Goal: Communication & Community: Answer question/provide support

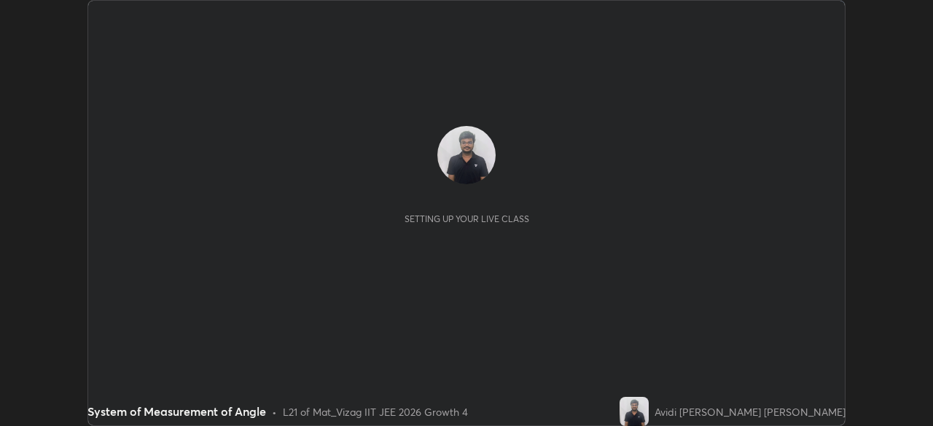
scroll to position [426, 933]
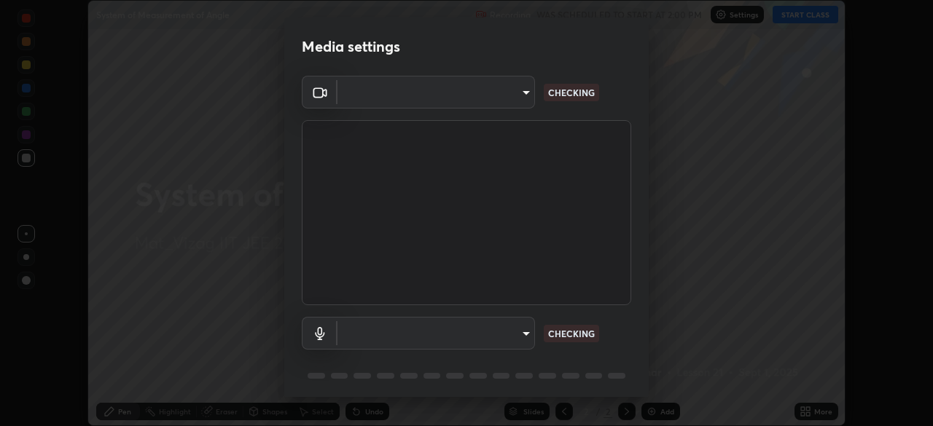
click at [666, 415] on div "Media settings ​ CHECKING ​ CHECKING 1 / 5 Next" at bounding box center [466, 213] width 933 height 426
type input "4845557dca10993e581013970589eac48f795e0d899d370849d875fb2bc8e73d"
type input "default"
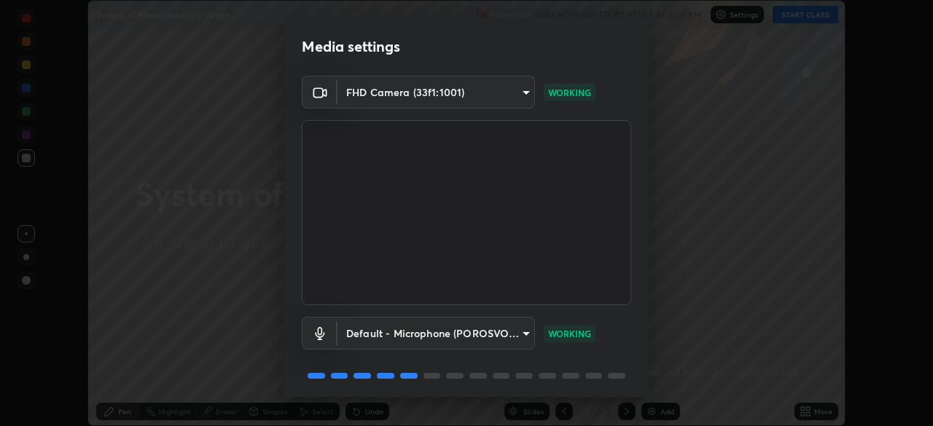
scroll to position [52, 0]
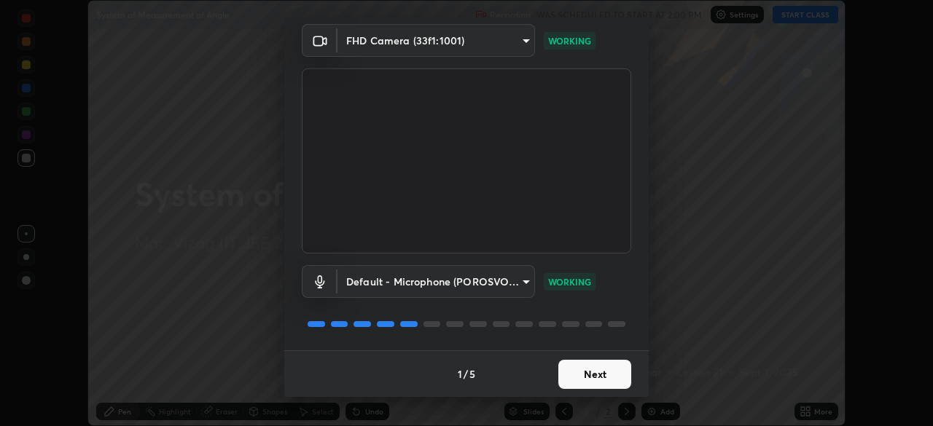
click at [590, 378] on button "Next" at bounding box center [594, 374] width 73 height 29
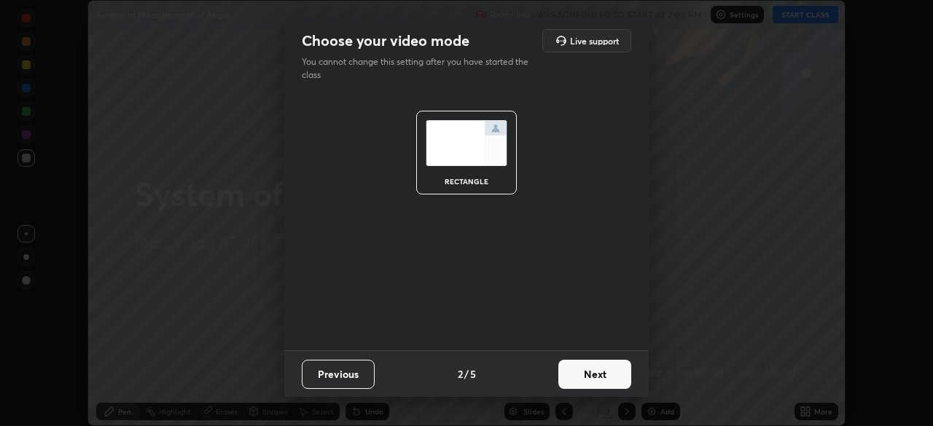
scroll to position [0, 0]
click at [598, 374] on button "Next" at bounding box center [594, 374] width 73 height 29
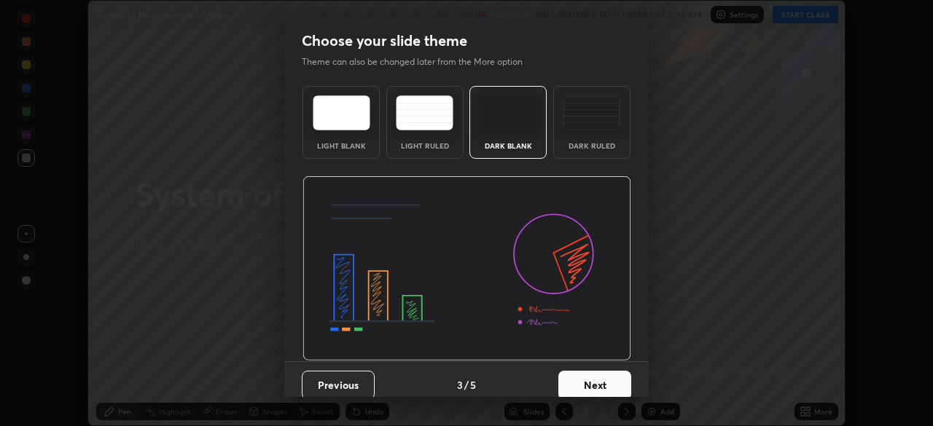
click at [597, 384] on button "Next" at bounding box center [594, 385] width 73 height 29
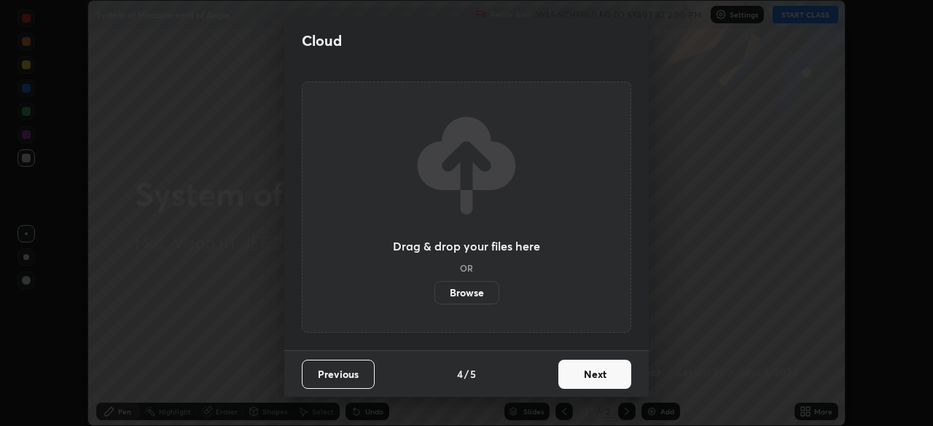
click at [593, 375] on button "Next" at bounding box center [594, 374] width 73 height 29
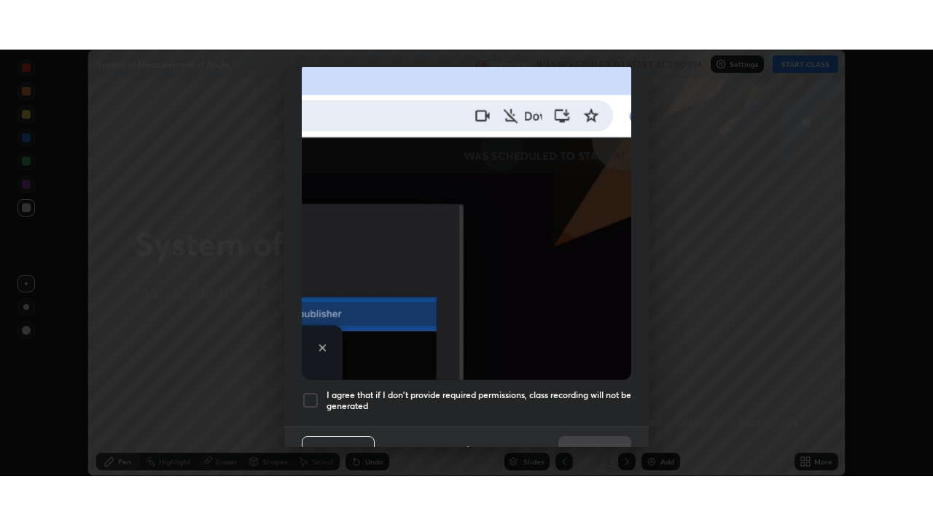
scroll to position [349, 0]
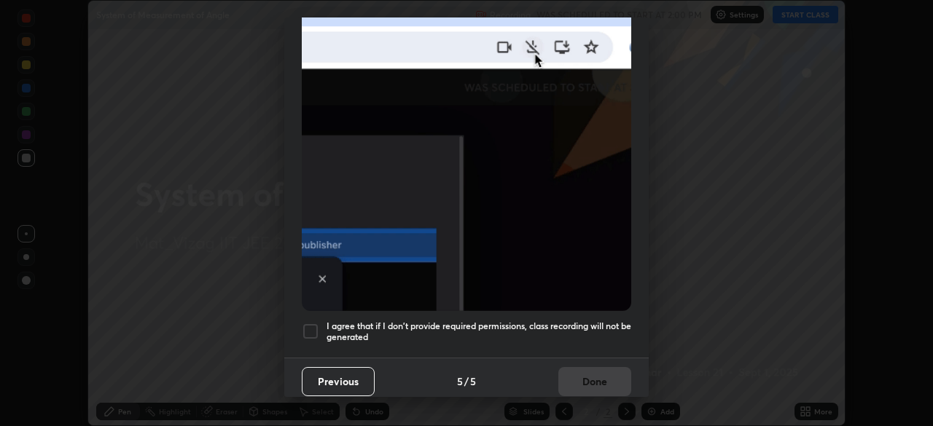
click at [308, 327] on div at bounding box center [310, 331] width 17 height 17
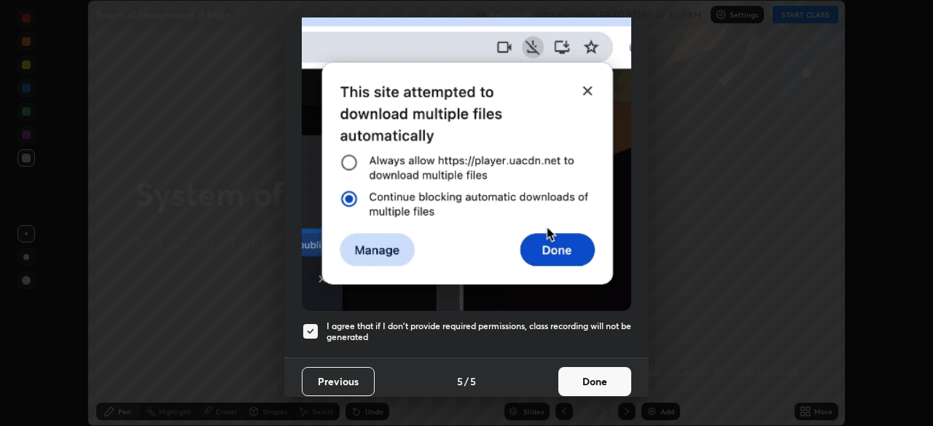
click at [596, 374] on button "Done" at bounding box center [594, 381] width 73 height 29
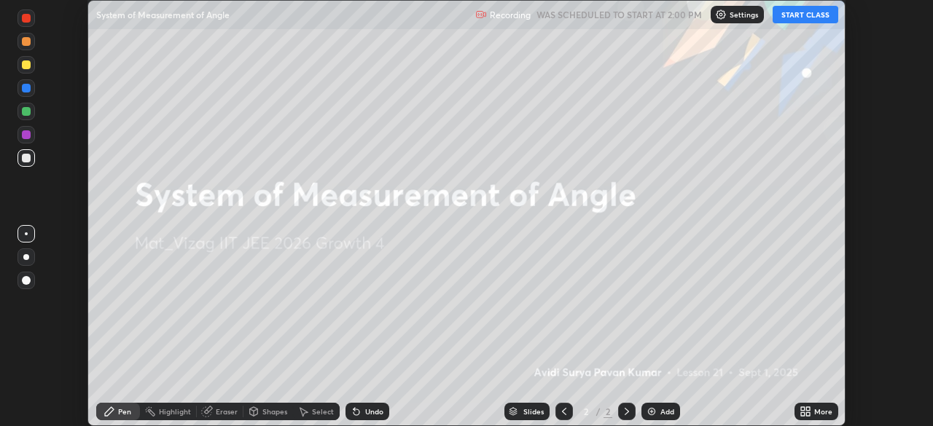
click at [655, 416] on img at bounding box center [652, 412] width 12 height 12
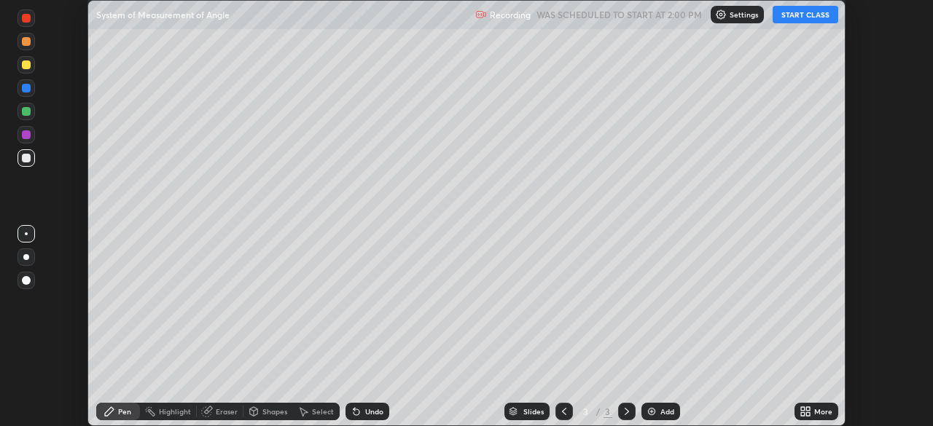
click at [797, 9] on button "START CLASS" at bounding box center [806, 14] width 66 height 17
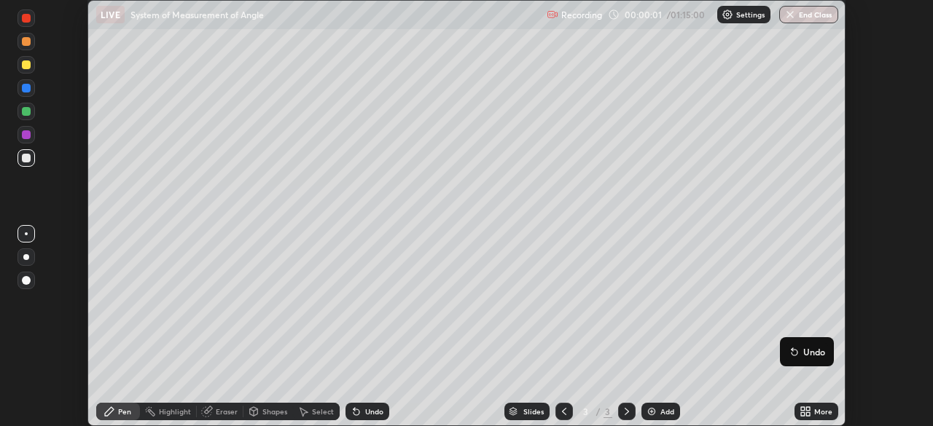
click at [806, 410] on icon at bounding box center [808, 409] width 4 height 4
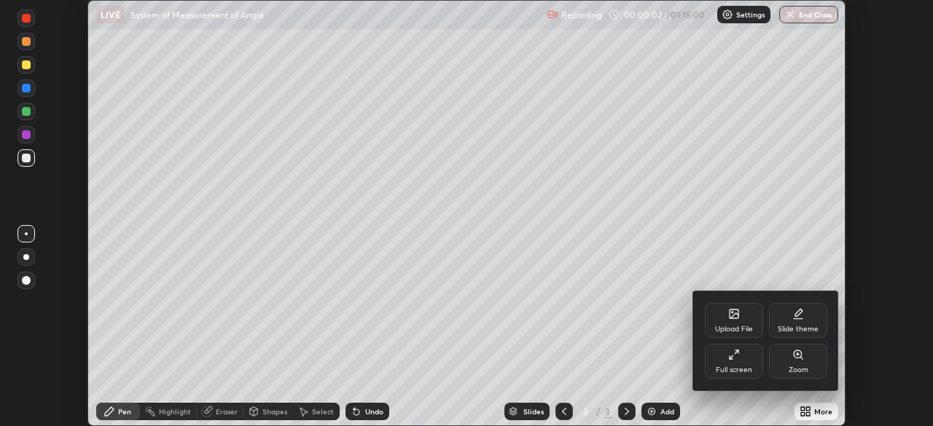
click at [733, 369] on div "Full screen" at bounding box center [734, 370] width 36 height 7
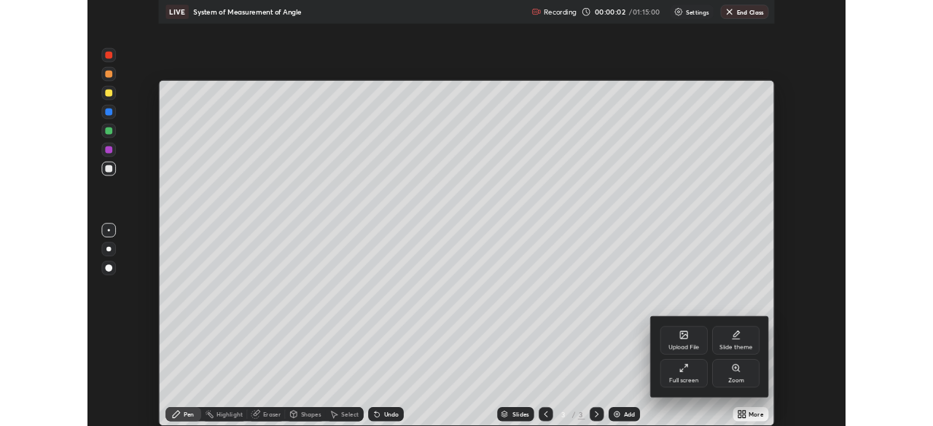
scroll to position [525, 933]
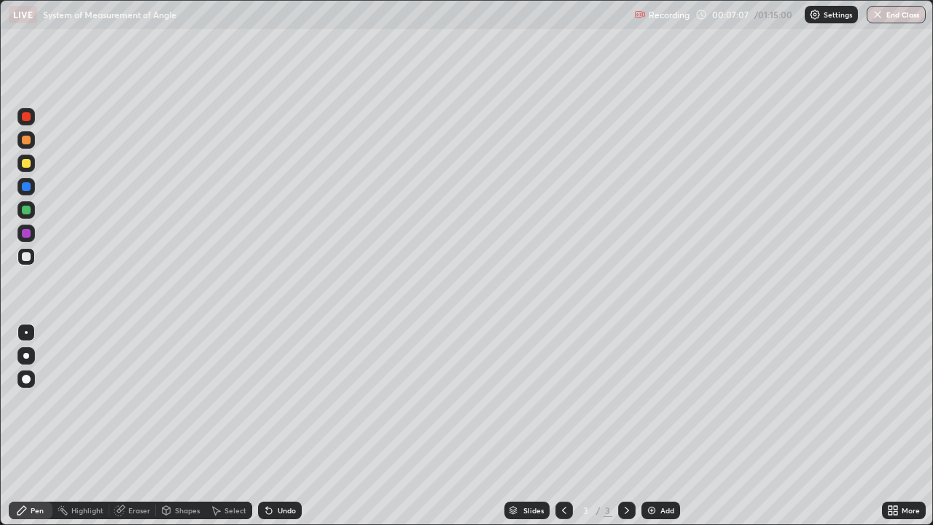
click at [26, 375] on div at bounding box center [26, 379] width 9 height 9
click at [26, 356] on div at bounding box center [26, 356] width 6 height 6
click at [28, 376] on div at bounding box center [26, 379] width 9 height 9
click at [141, 426] on div "Eraser" at bounding box center [139, 510] width 22 height 7
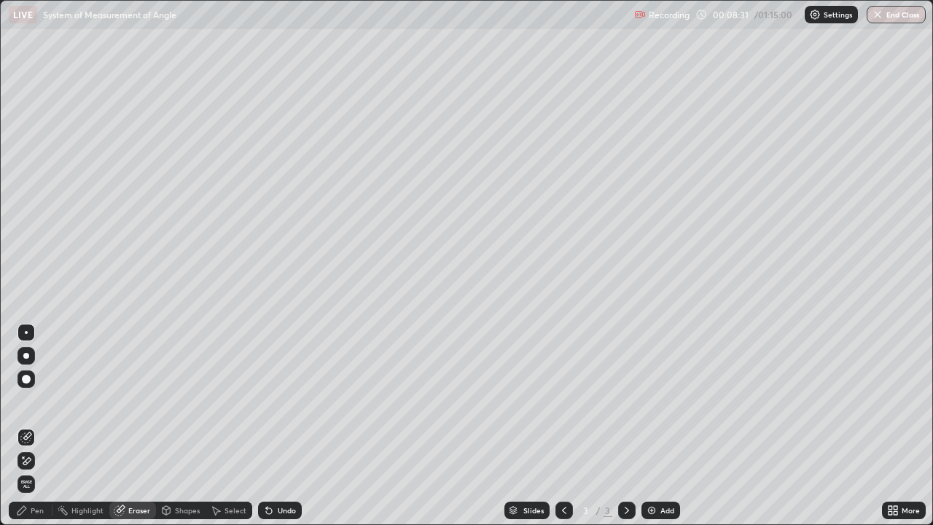
click at [32, 426] on div "Pen" at bounding box center [31, 510] width 44 height 17
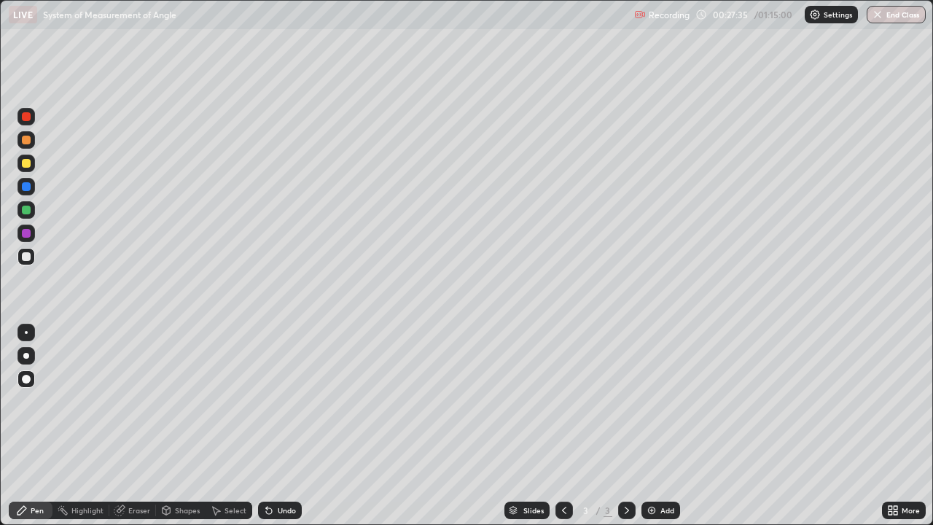
click at [660, 426] on div "Add" at bounding box center [660, 510] width 39 height 17
click at [561, 426] on icon at bounding box center [564, 510] width 12 height 12
click at [625, 426] on icon at bounding box center [627, 510] width 12 height 12
click at [561, 426] on icon at bounding box center [564, 510] width 12 height 12
click at [624, 426] on icon at bounding box center [627, 510] width 12 height 12
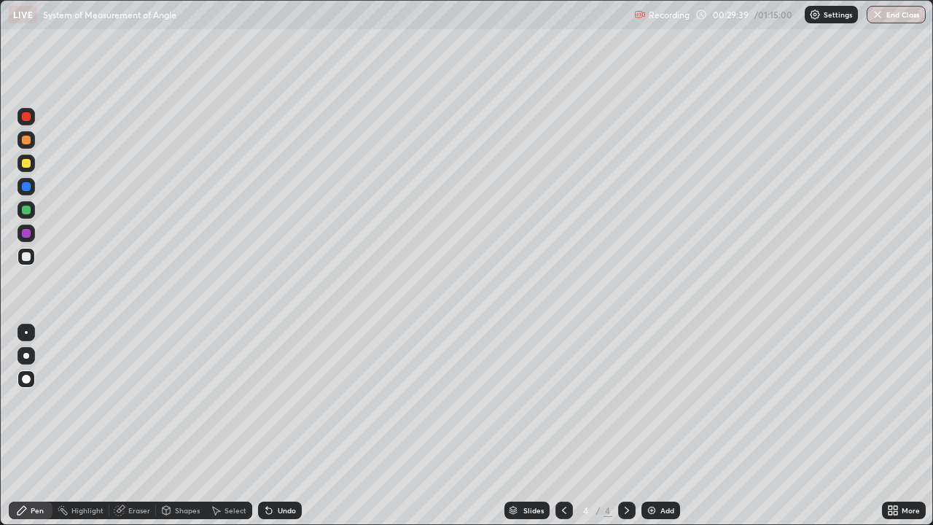
click at [139, 426] on div "Eraser" at bounding box center [139, 510] width 22 height 7
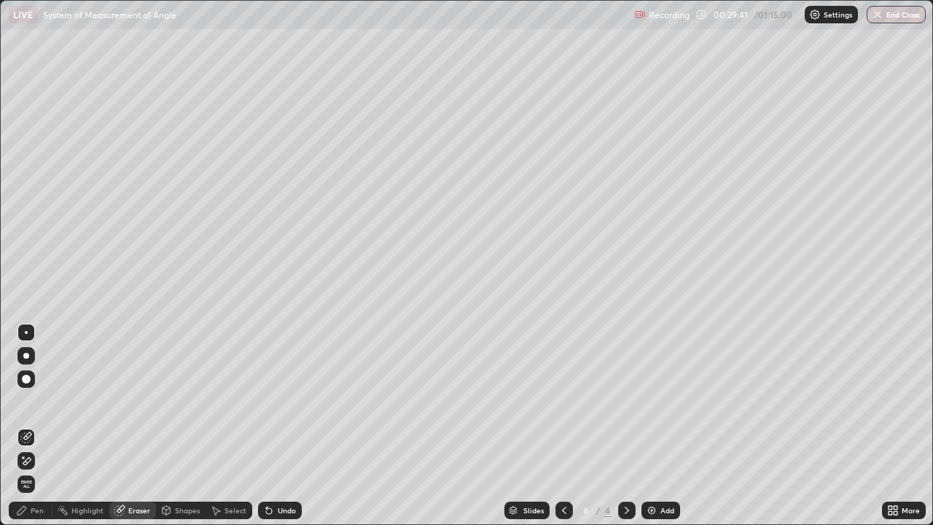
click at [28, 426] on icon at bounding box center [22, 510] width 12 height 12
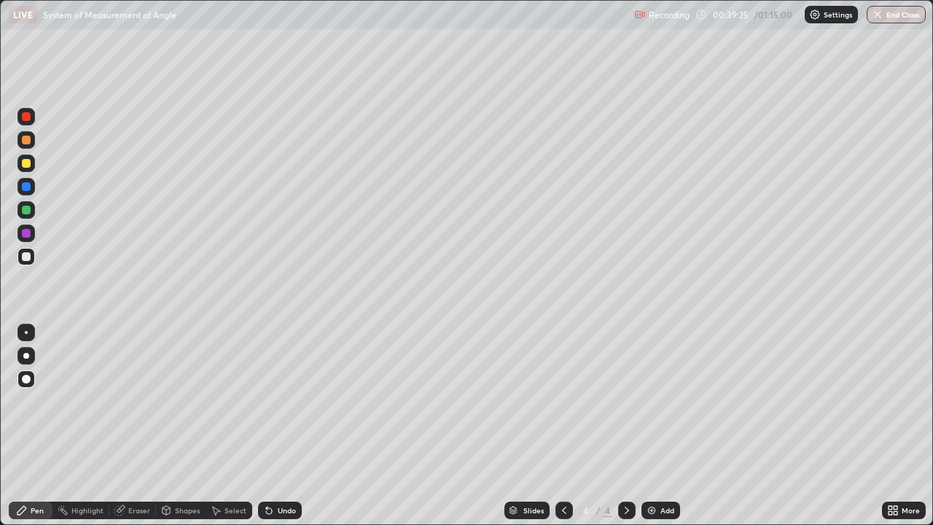
click at [661, 426] on div "Add" at bounding box center [667, 510] width 14 height 7
click at [563, 426] on icon at bounding box center [564, 510] width 12 height 12
click at [627, 426] on icon at bounding box center [627, 510] width 12 height 12
click at [563, 426] on icon at bounding box center [564, 510] width 12 height 12
click at [620, 426] on div at bounding box center [626, 510] width 17 height 17
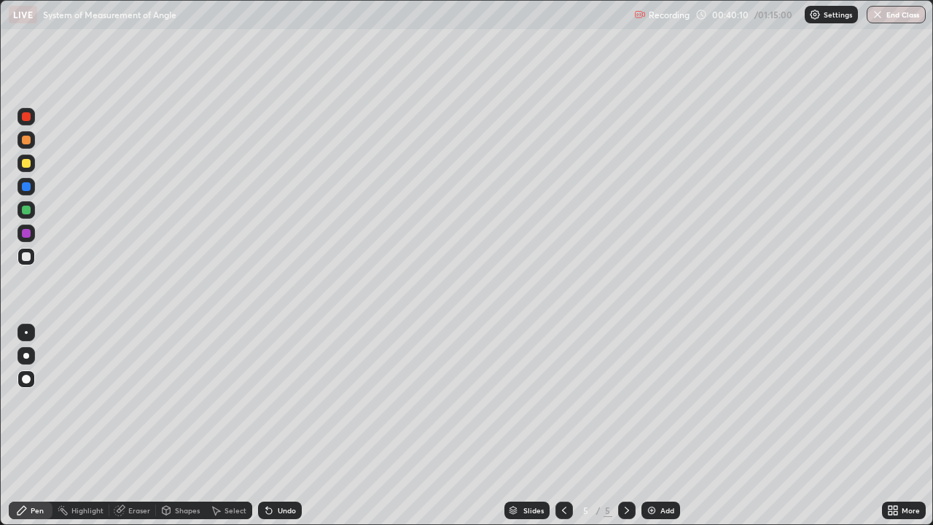
click at [562, 426] on icon at bounding box center [564, 510] width 4 height 7
click at [625, 426] on icon at bounding box center [627, 510] width 4 height 7
click at [563, 426] on icon at bounding box center [564, 510] width 12 height 12
click at [625, 426] on icon at bounding box center [627, 510] width 12 height 12
click at [558, 426] on icon at bounding box center [564, 510] width 12 height 12
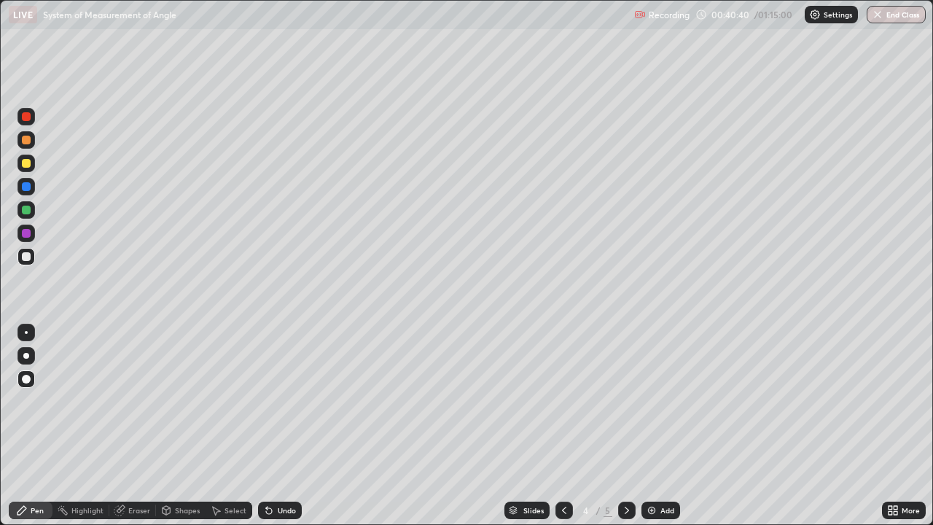
click at [623, 426] on icon at bounding box center [627, 510] width 12 height 12
click at [563, 426] on icon at bounding box center [564, 510] width 12 height 12
click at [627, 426] on icon at bounding box center [627, 510] width 12 height 12
click at [136, 426] on div "Eraser" at bounding box center [139, 510] width 22 height 7
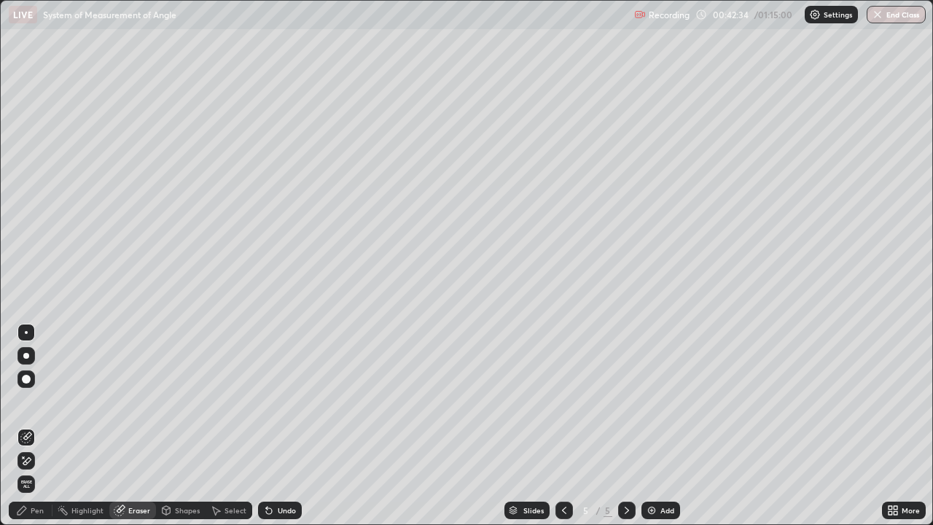
click at [41, 426] on div "Pen" at bounding box center [31, 510] width 44 height 17
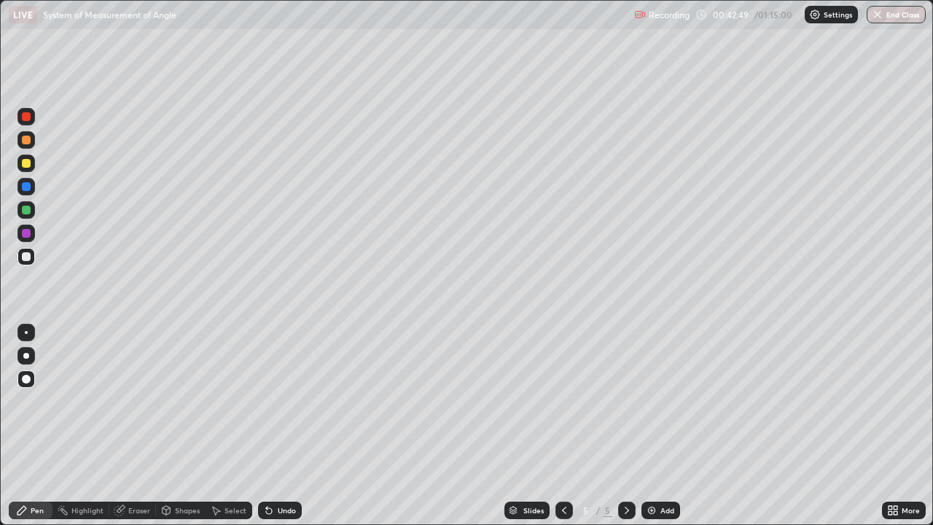
click at [658, 426] on div "Add" at bounding box center [660, 510] width 39 height 17
click at [563, 426] on icon at bounding box center [564, 510] width 12 height 12
click at [626, 426] on icon at bounding box center [627, 510] width 12 height 12
click at [563, 426] on icon at bounding box center [564, 510] width 12 height 12
click at [625, 426] on icon at bounding box center [627, 510] width 12 height 12
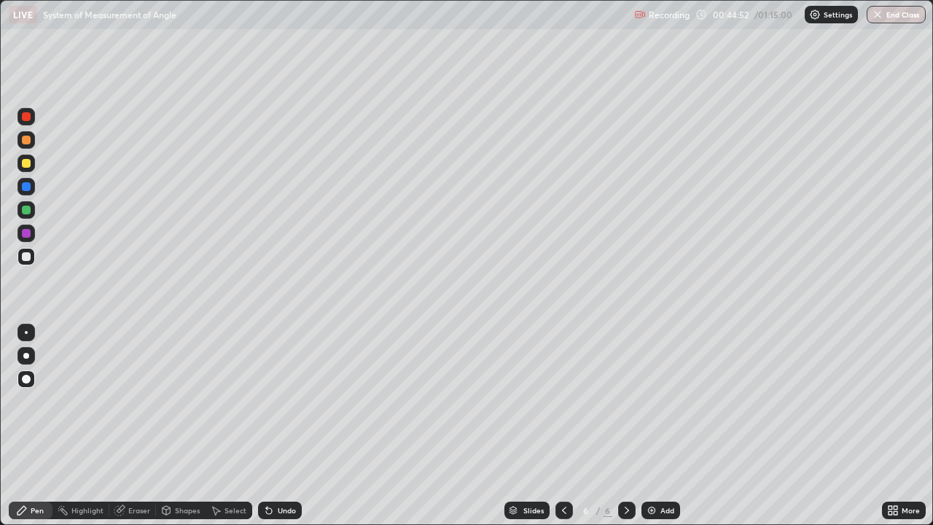
click at [126, 426] on div "Eraser" at bounding box center [132, 510] width 47 height 17
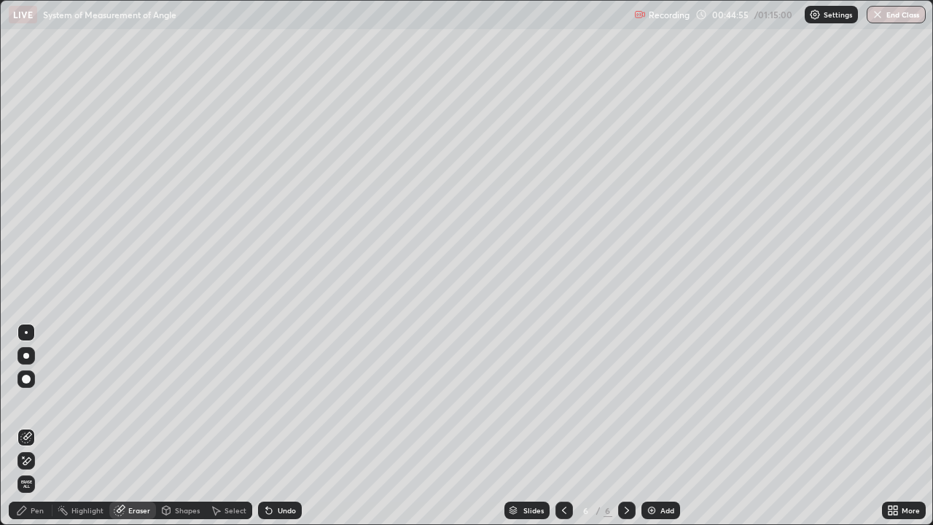
click at [41, 426] on div "Pen" at bounding box center [31, 510] width 44 height 17
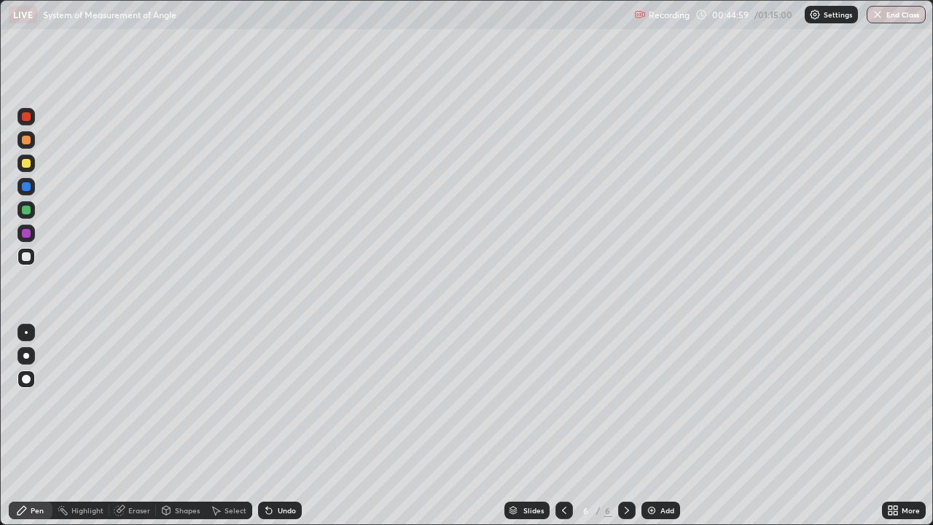
click at [137, 426] on div "Eraser" at bounding box center [139, 510] width 22 height 7
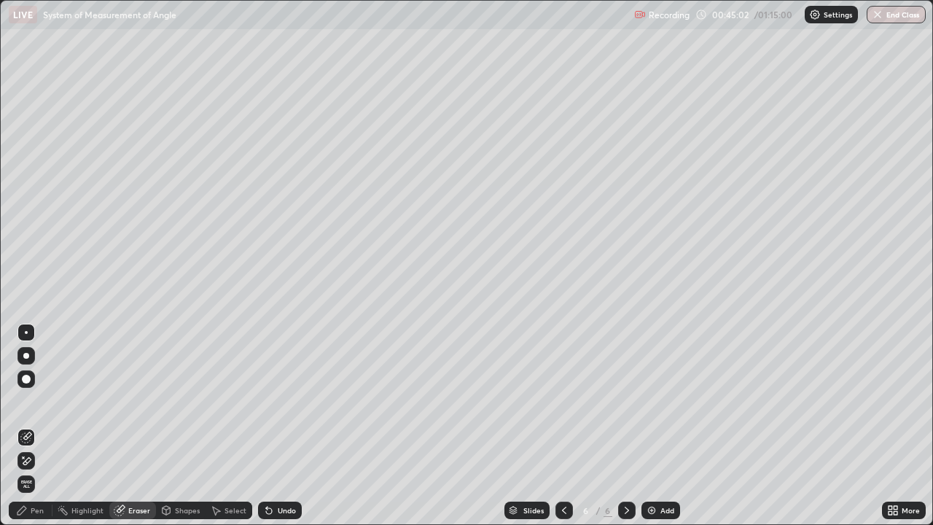
click at [39, 426] on div "Pen" at bounding box center [37, 510] width 13 height 7
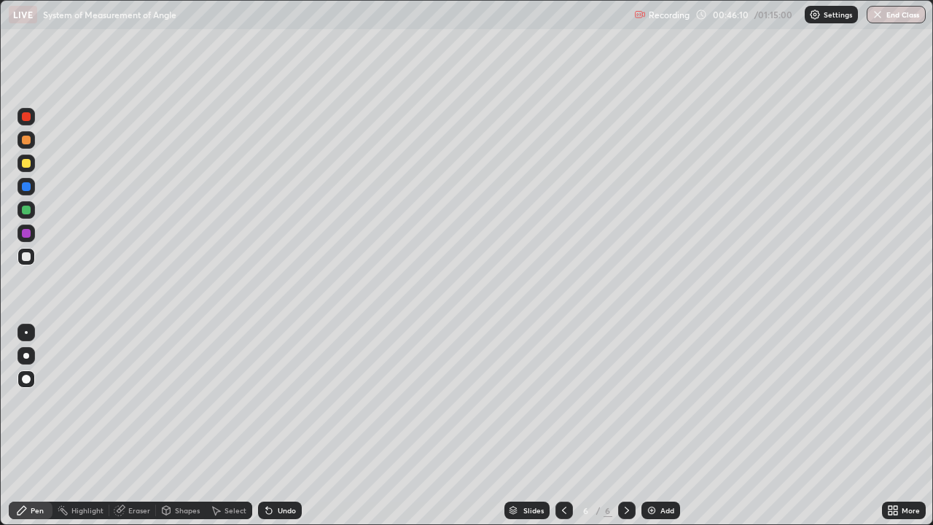
click at [654, 426] on img at bounding box center [652, 510] width 12 height 12
click at [625, 426] on icon at bounding box center [627, 510] width 12 height 12
click at [647, 426] on img at bounding box center [652, 510] width 12 height 12
click at [139, 426] on div "Eraser" at bounding box center [139, 510] width 22 height 7
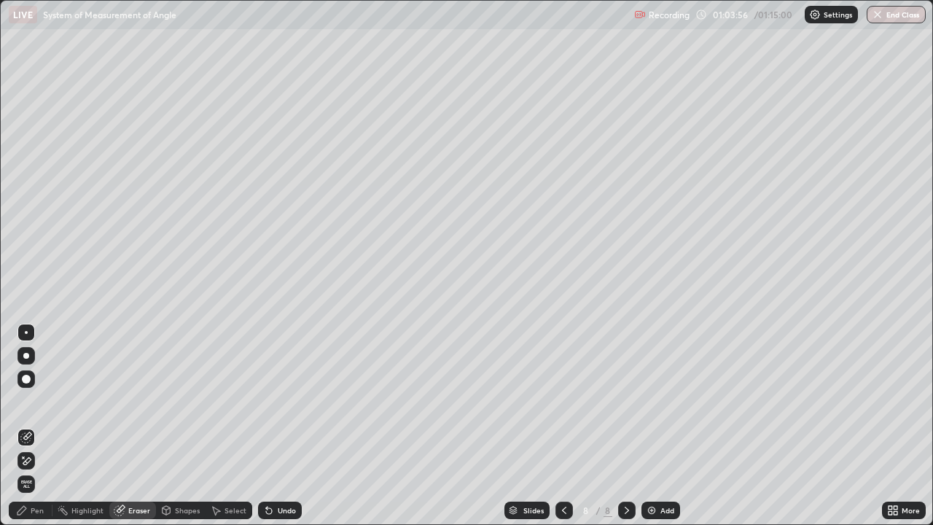
click at [36, 426] on div "Pen" at bounding box center [37, 510] width 13 height 7
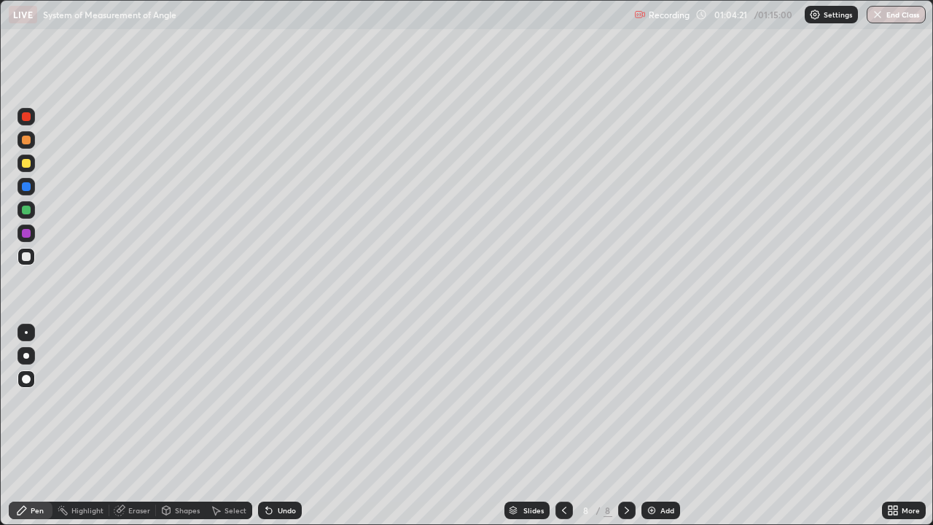
click at [133, 426] on div "Eraser" at bounding box center [139, 510] width 22 height 7
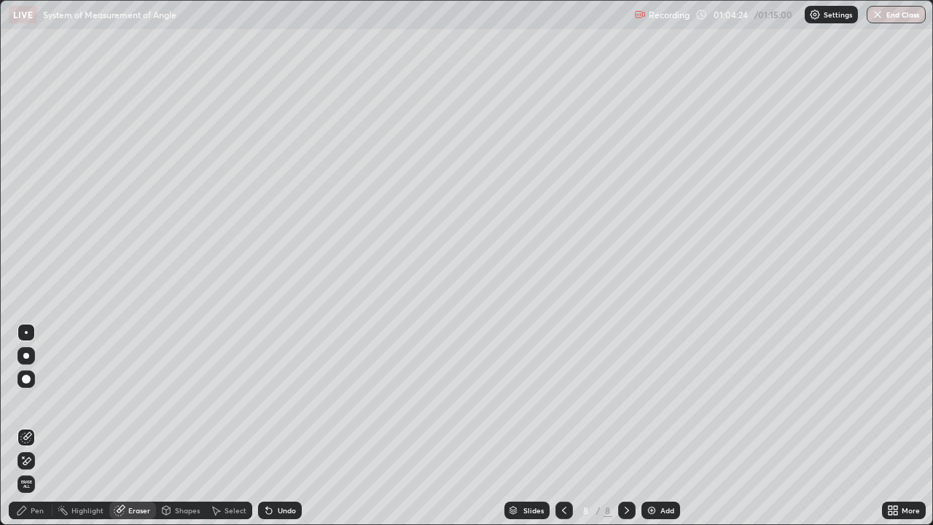
click at [32, 426] on div "Pen" at bounding box center [37, 510] width 13 height 7
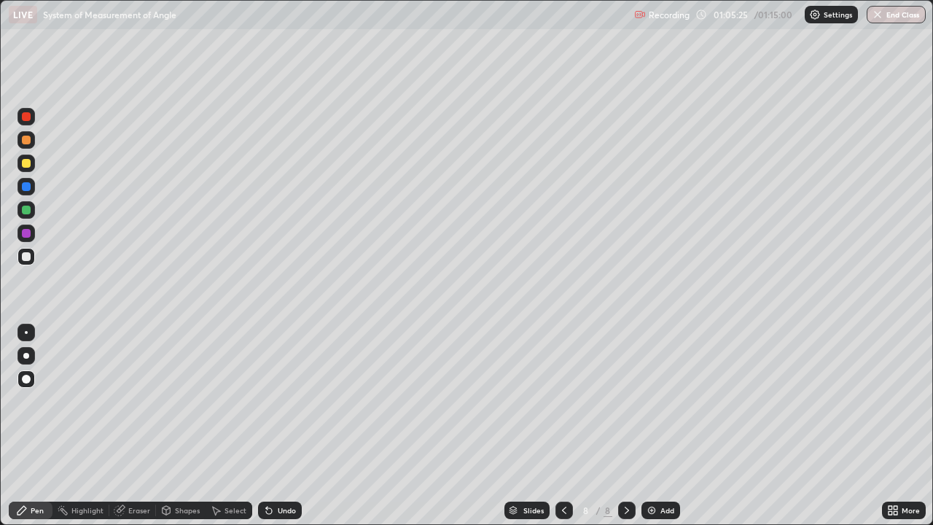
click at [658, 426] on div "Add" at bounding box center [660, 510] width 39 height 17
click at [131, 426] on div "Eraser" at bounding box center [139, 510] width 22 height 7
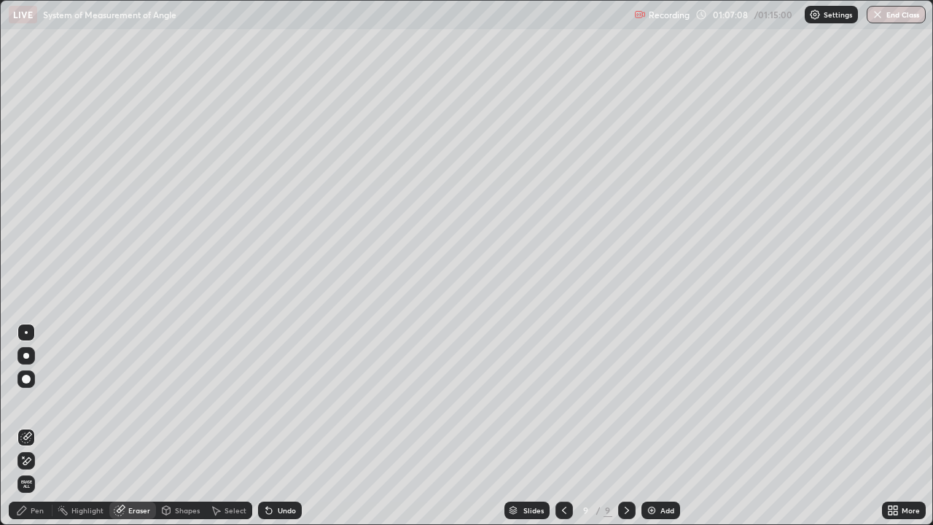
click at [36, 426] on div "Pen" at bounding box center [37, 510] width 13 height 7
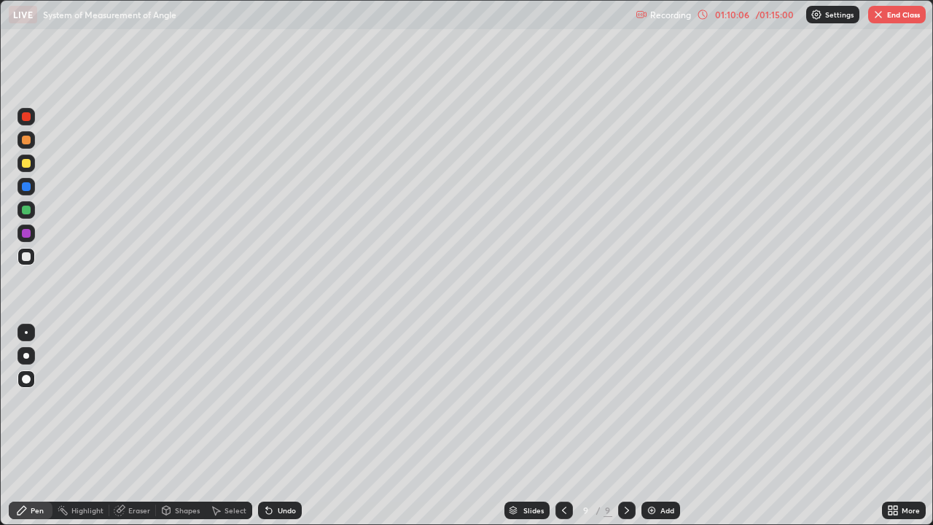
click at [665, 426] on div "Add" at bounding box center [660, 510] width 39 height 17
click at [562, 426] on icon at bounding box center [564, 510] width 12 height 12
click at [666, 426] on div "Add" at bounding box center [667, 510] width 14 height 7
click at [892, 18] on button "End Class" at bounding box center [897, 14] width 58 height 17
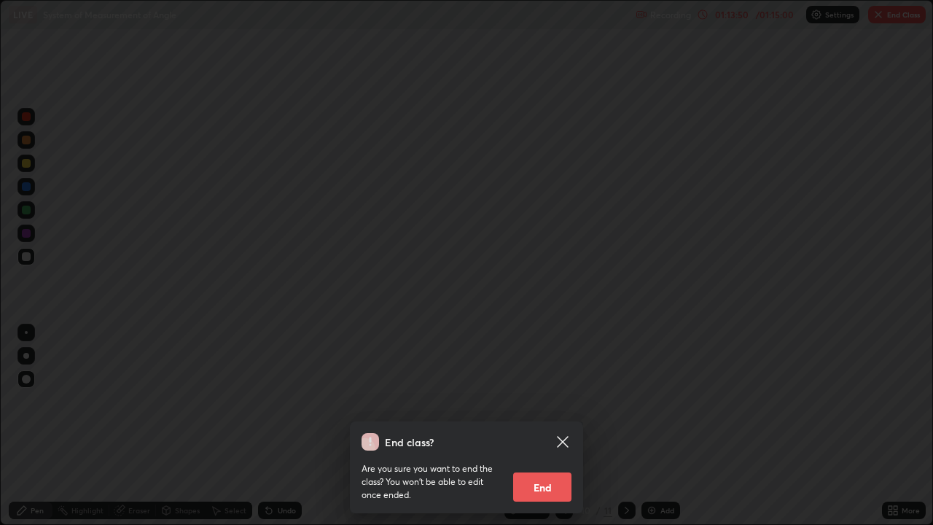
click at [526, 426] on button "End" at bounding box center [542, 486] width 58 height 29
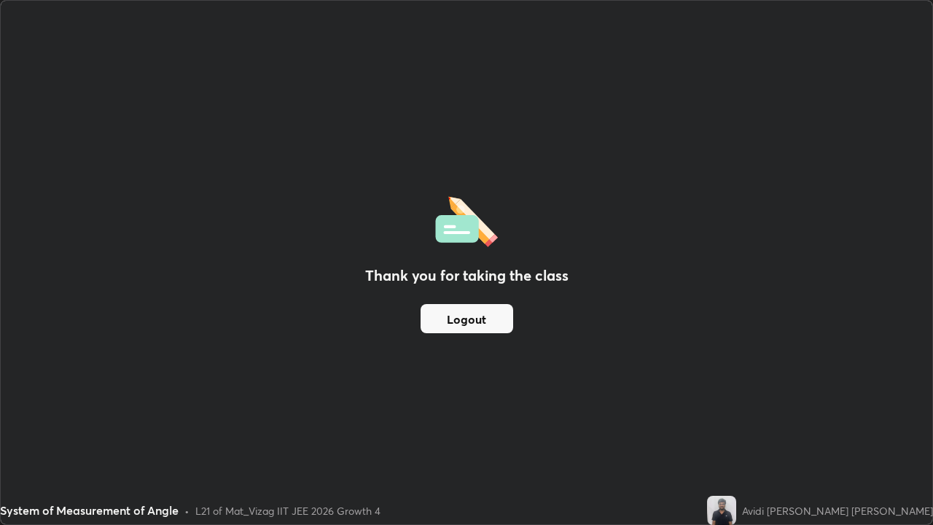
click at [345, 315] on div "Thank you for taking the class Logout" at bounding box center [467, 262] width 932 height 523
click at [332, 327] on div "Thank you for taking the class Logout" at bounding box center [467, 262] width 932 height 523
click at [455, 328] on button "Logout" at bounding box center [467, 318] width 93 height 29
click at [459, 325] on button "Logout" at bounding box center [467, 318] width 93 height 29
click at [462, 314] on button "Logout" at bounding box center [467, 318] width 93 height 29
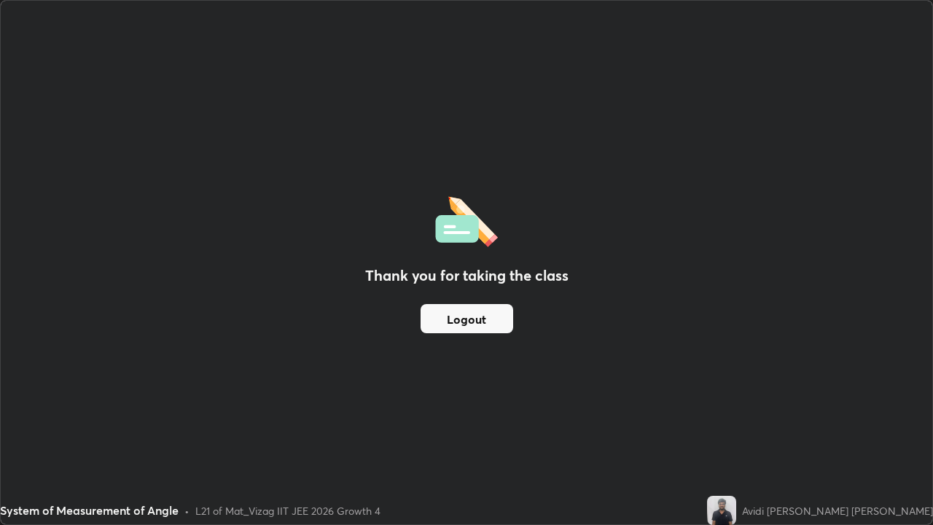
click at [924, 7] on div "Recording Settings End Class" at bounding box center [831, 15] width 190 height 28
click at [465, 311] on button "Logout" at bounding box center [467, 318] width 93 height 29
click at [479, 314] on button "Logout" at bounding box center [467, 318] width 93 height 29
click at [477, 319] on button "Logout" at bounding box center [467, 318] width 93 height 29
click at [475, 323] on button "Logout" at bounding box center [467, 318] width 93 height 29
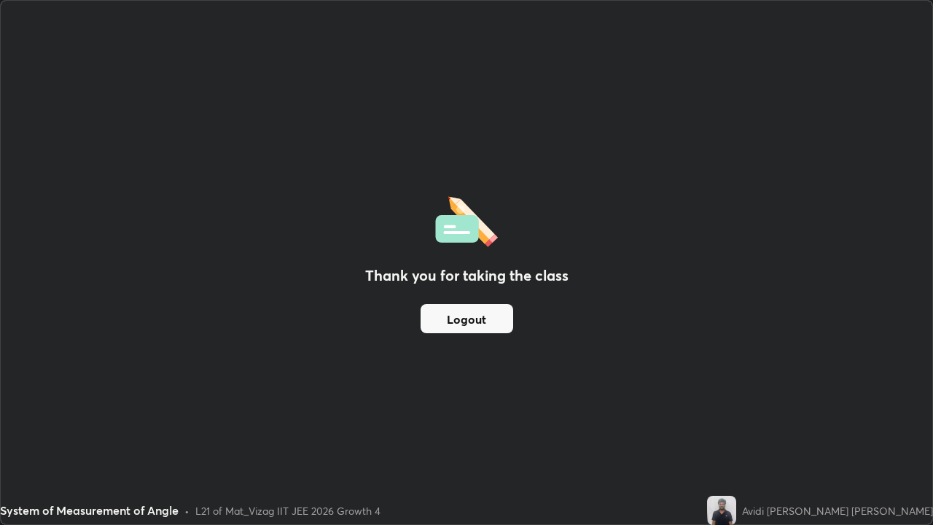
click at [475, 323] on button "Logout" at bounding box center [467, 318] width 93 height 29
click at [477, 319] on button "Logout" at bounding box center [467, 318] width 93 height 29
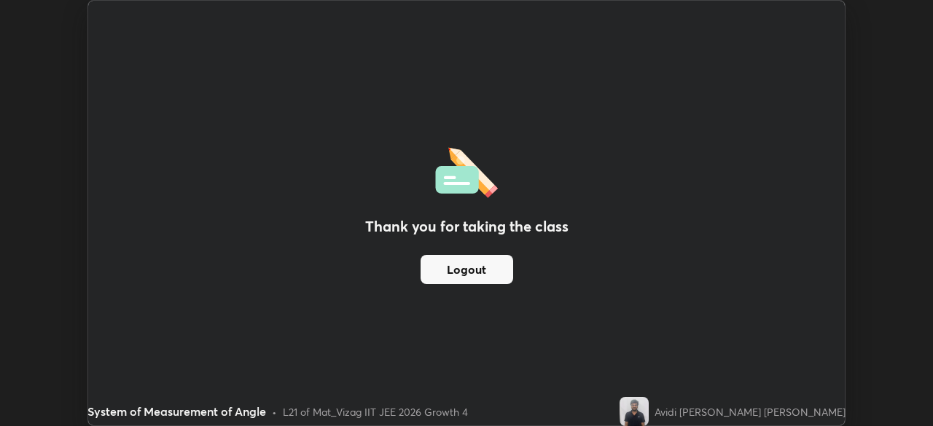
scroll to position [72471, 71964]
